Goal: Find specific page/section: Find specific page/section

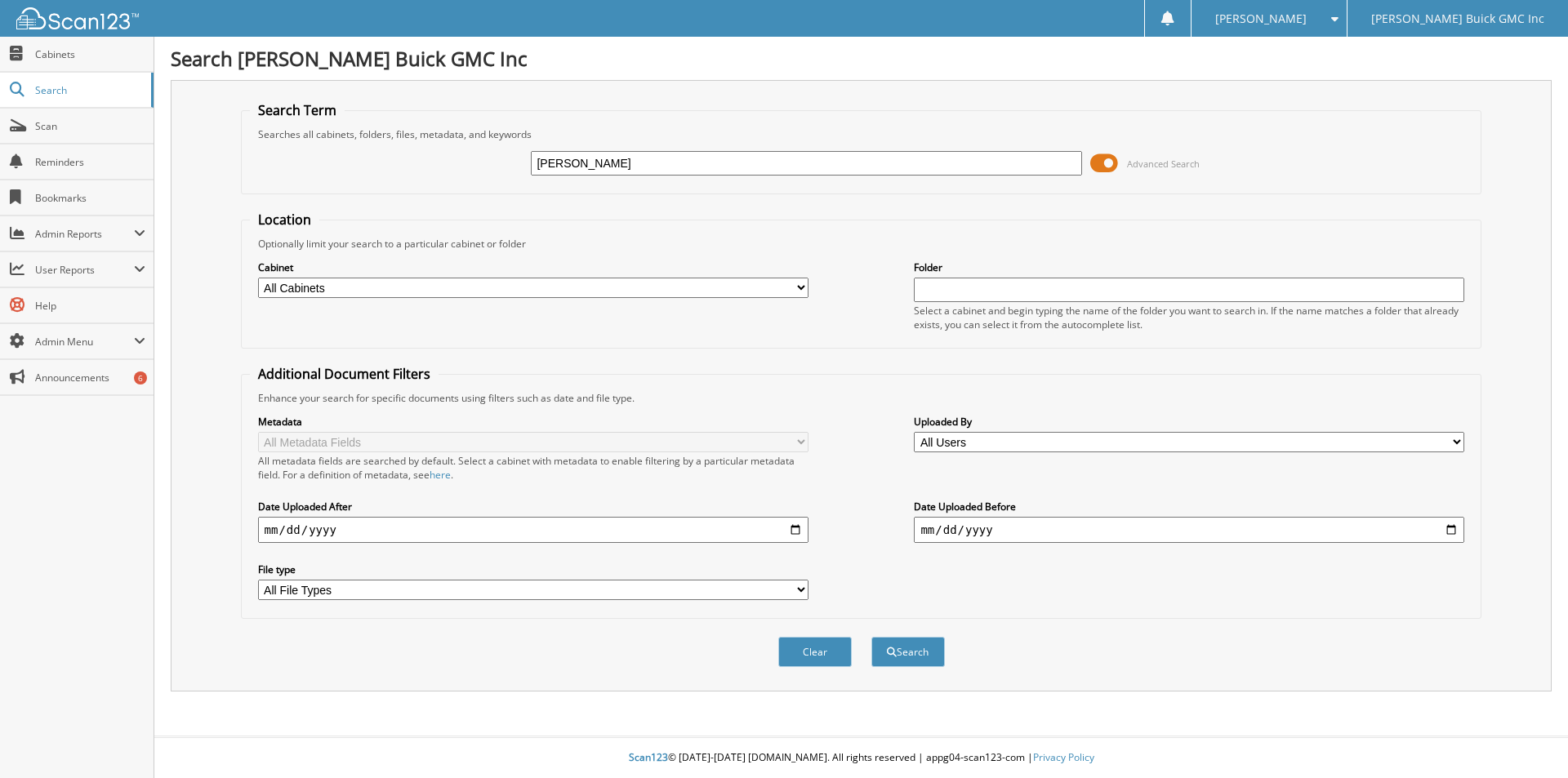
type input "[PERSON_NAME]"
click at [871, 637] on button "Search" at bounding box center [908, 652] width 73 height 30
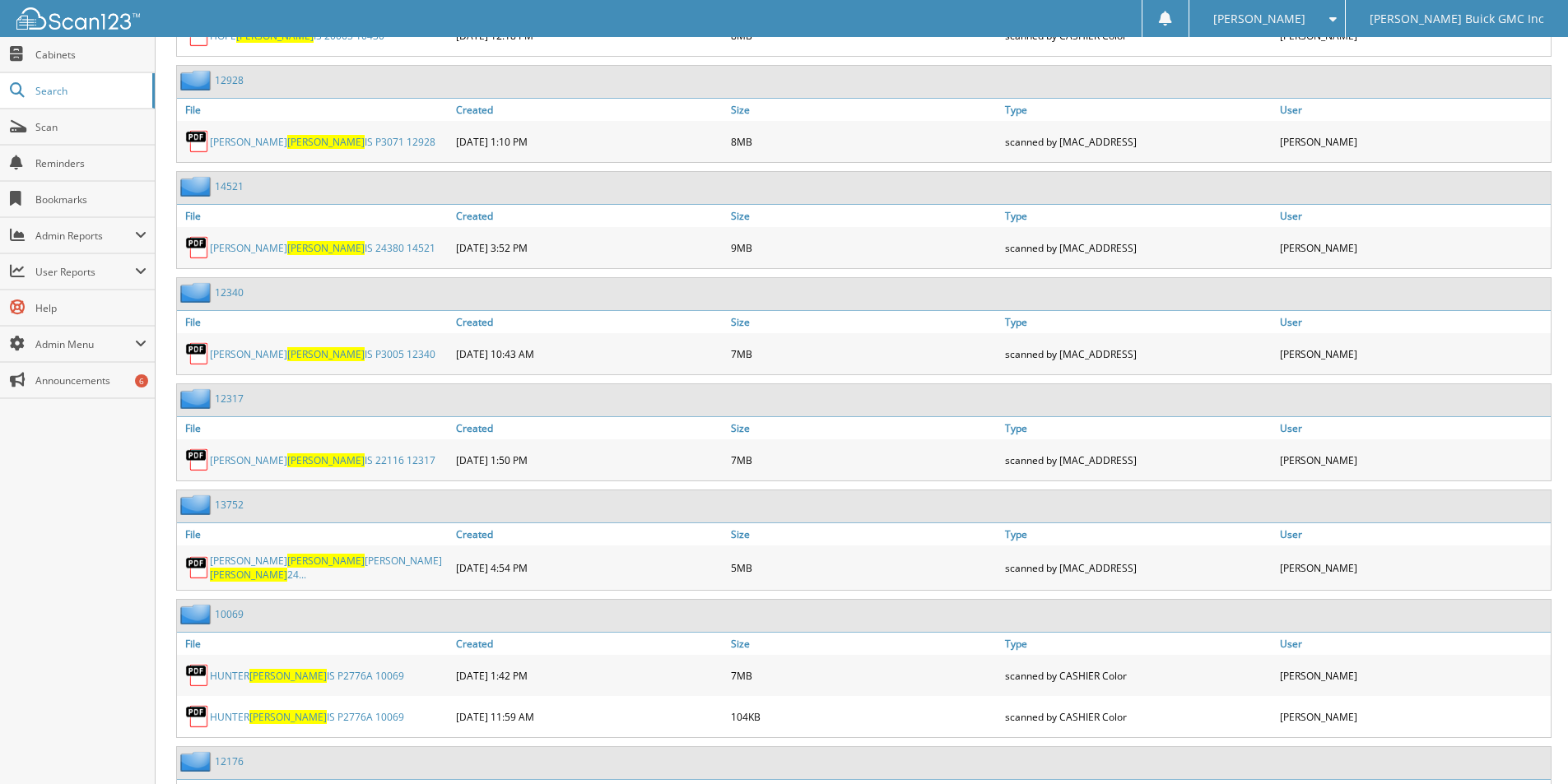
scroll to position [1399, 0]
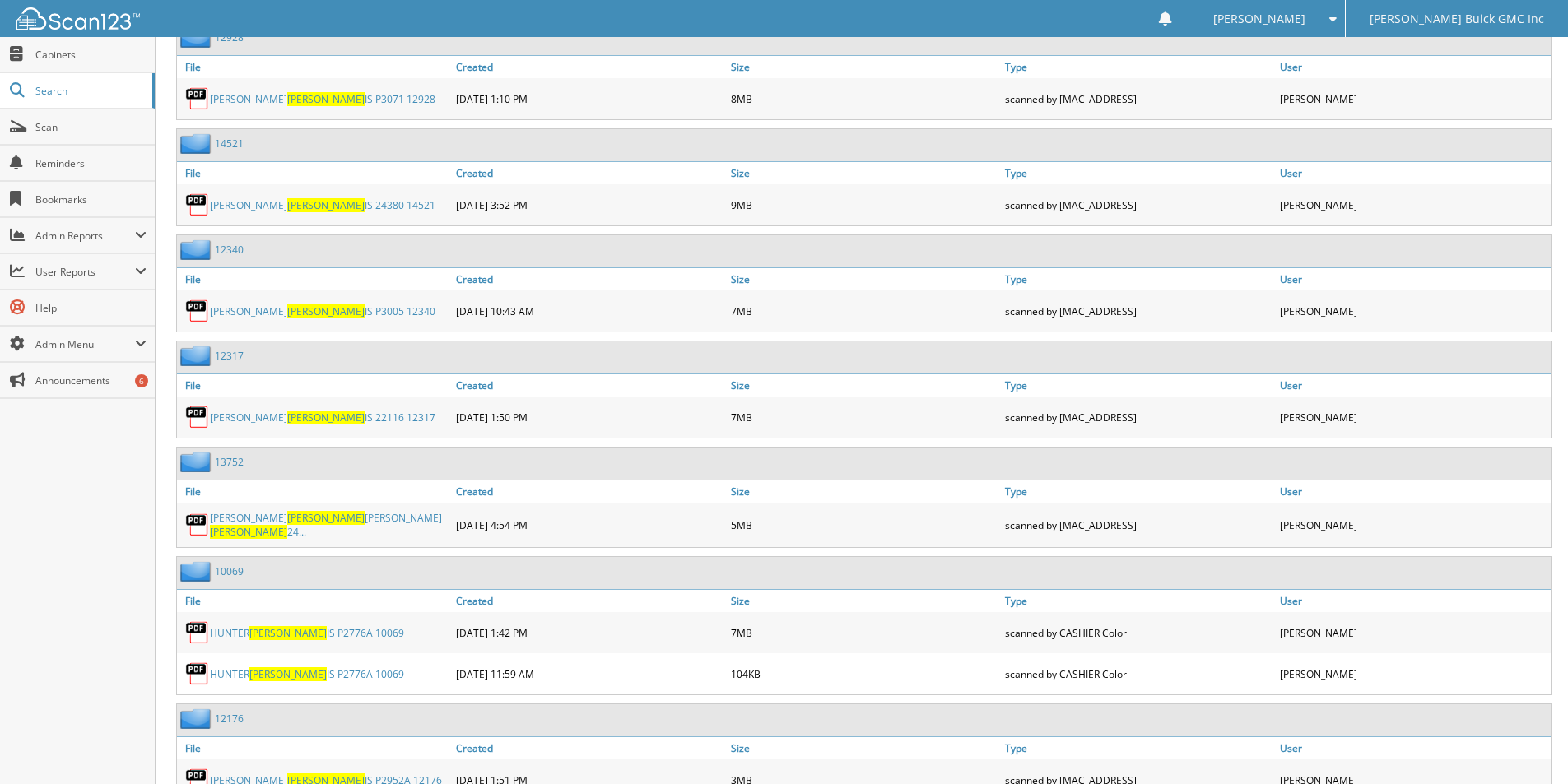
click at [306, 511] on link "Harry Norman Parr Grant Shane Parr 24..." at bounding box center [329, 524] width 238 height 28
